Goal: Find specific page/section: Find specific page/section

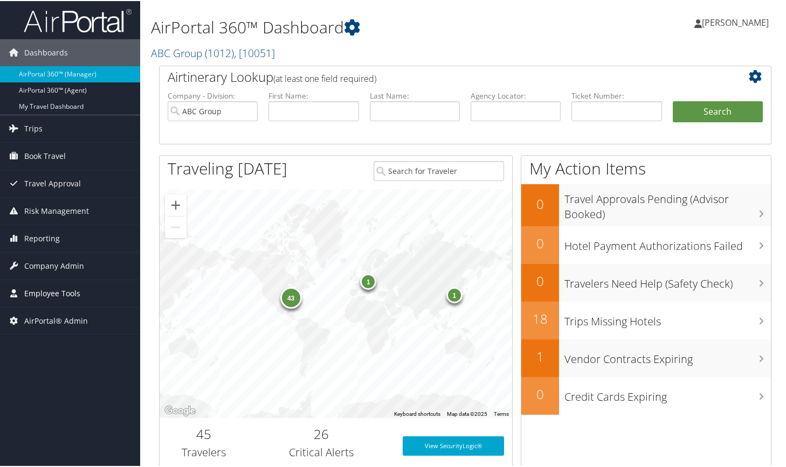
click at [44, 294] on span "Employee Tools" at bounding box center [52, 292] width 56 height 27
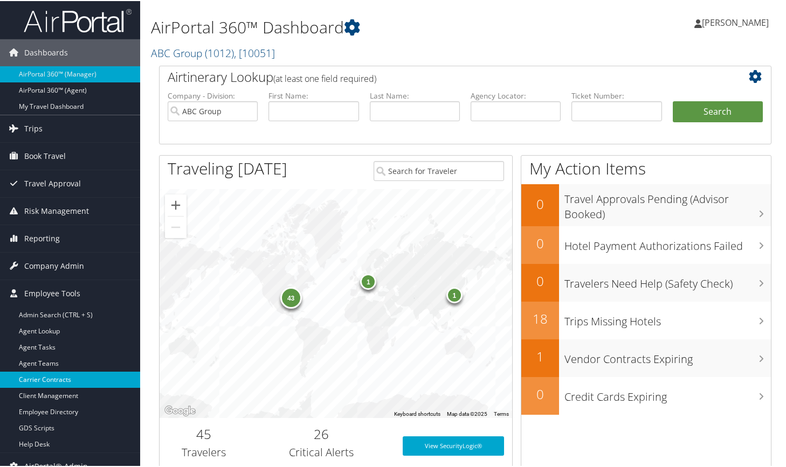
click at [45, 377] on link "Carrier Contracts" at bounding box center [70, 379] width 140 height 16
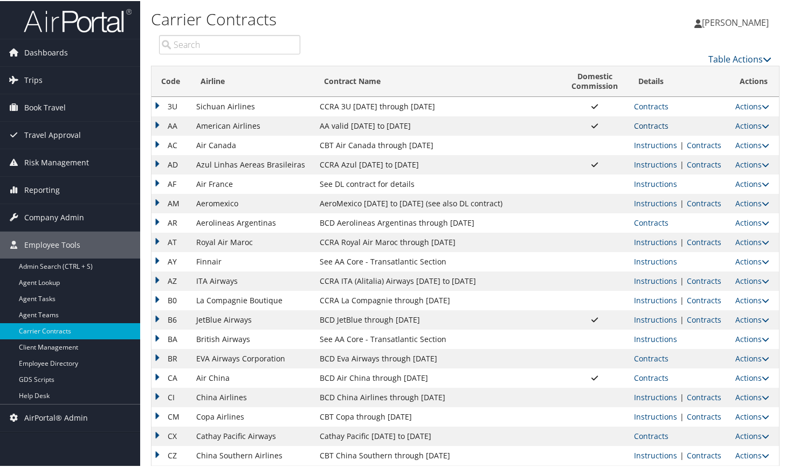
click at [655, 126] on link "Contracts" at bounding box center [651, 125] width 34 height 10
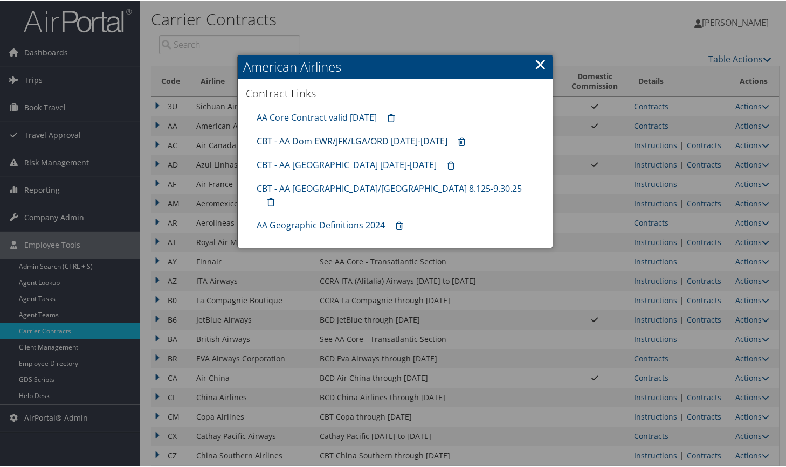
click at [343, 140] on link "CBT - AA Dom EWR/JFK/LGA/ORD [DATE]-[DATE]" at bounding box center [352, 140] width 191 height 12
